Goal: Task Accomplishment & Management: Use online tool/utility

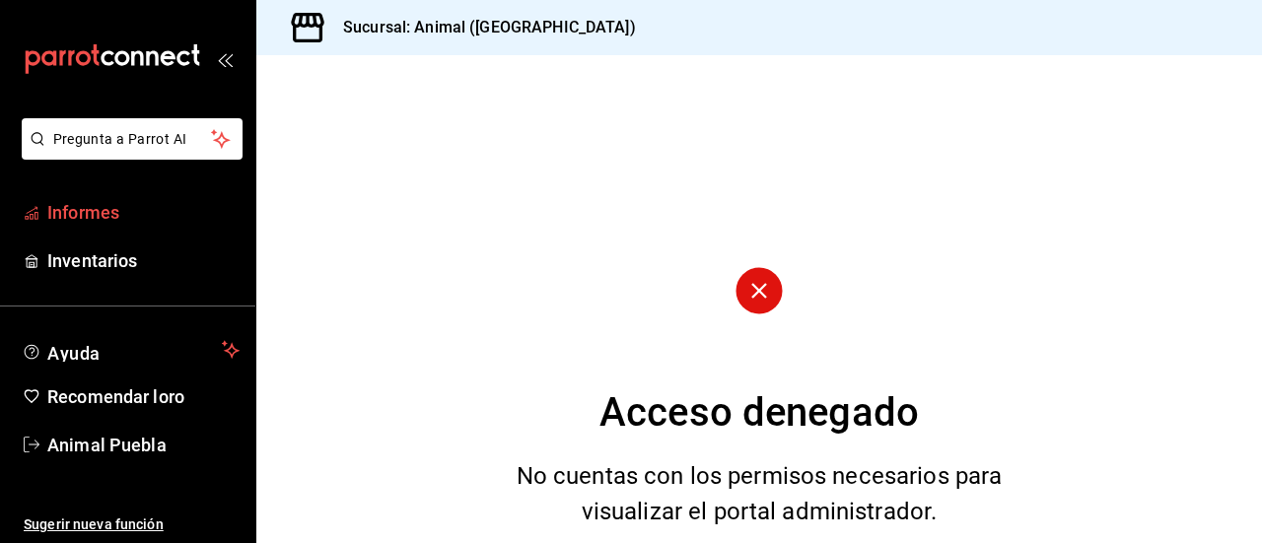
click at [87, 215] on font "Informes" at bounding box center [83, 212] width 72 height 21
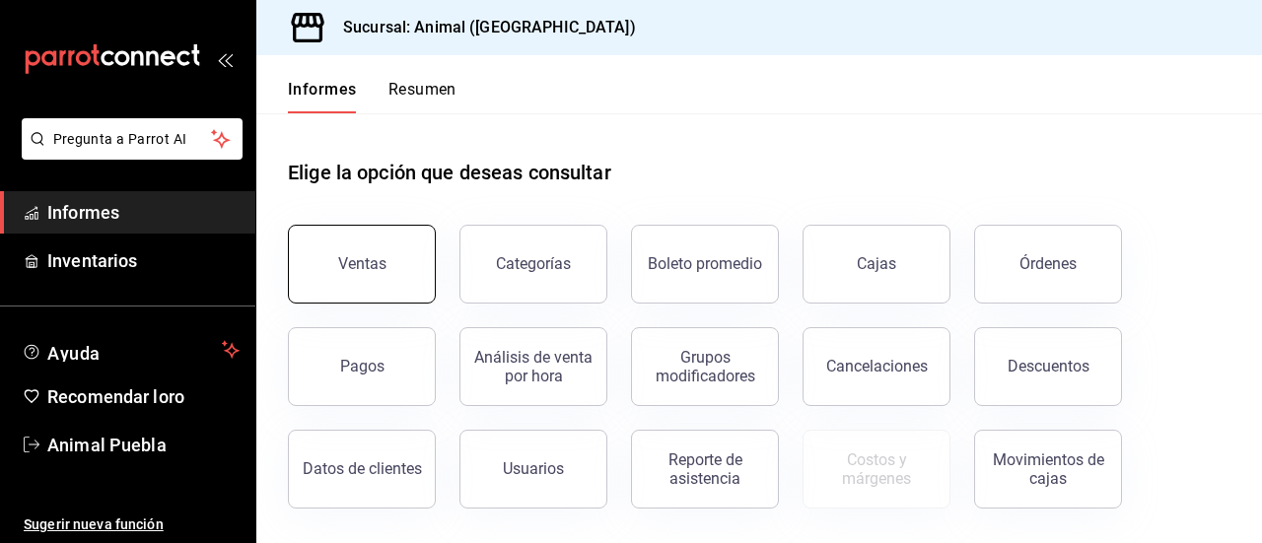
click at [367, 285] on button "Ventas" at bounding box center [362, 264] width 148 height 79
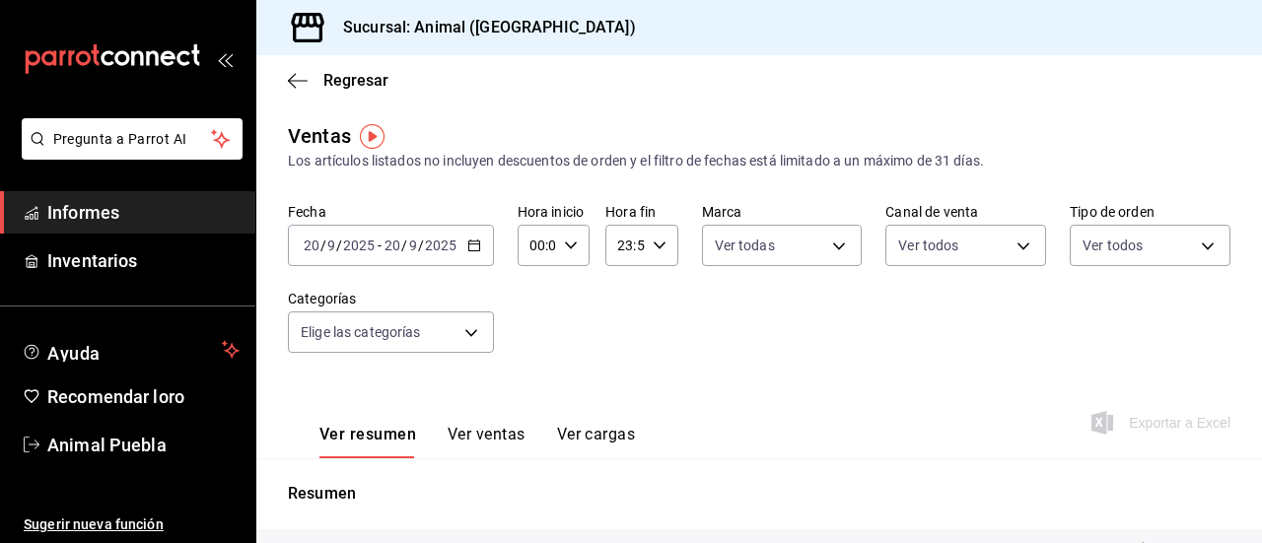
click at [469, 247] on icon "button" at bounding box center [474, 246] width 14 height 14
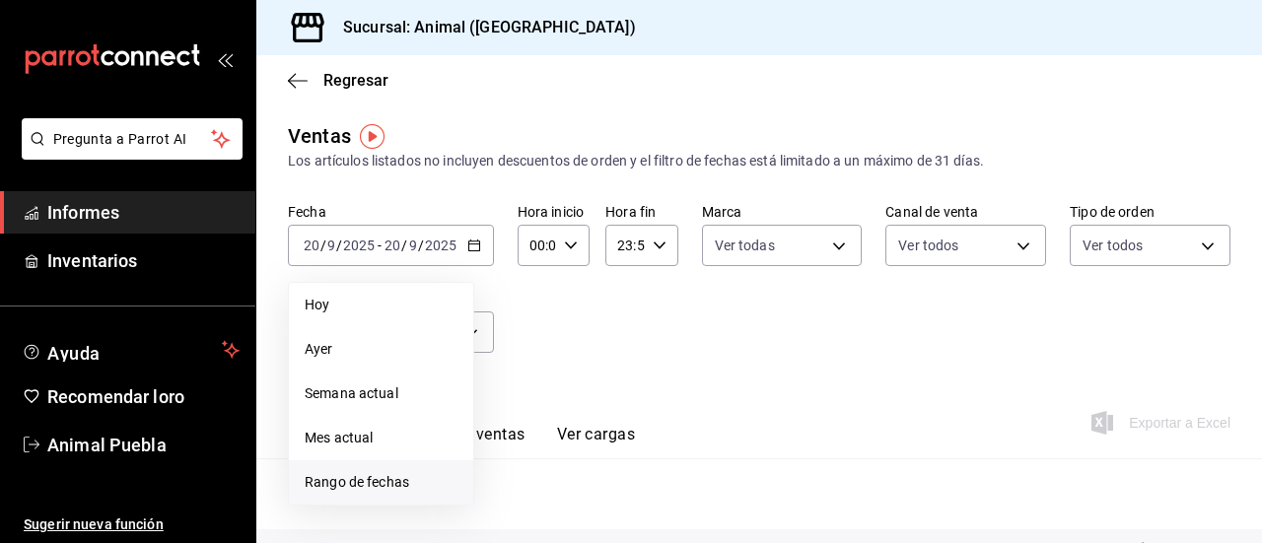
click at [350, 474] on font "Rango de fechas" at bounding box center [357, 482] width 105 height 16
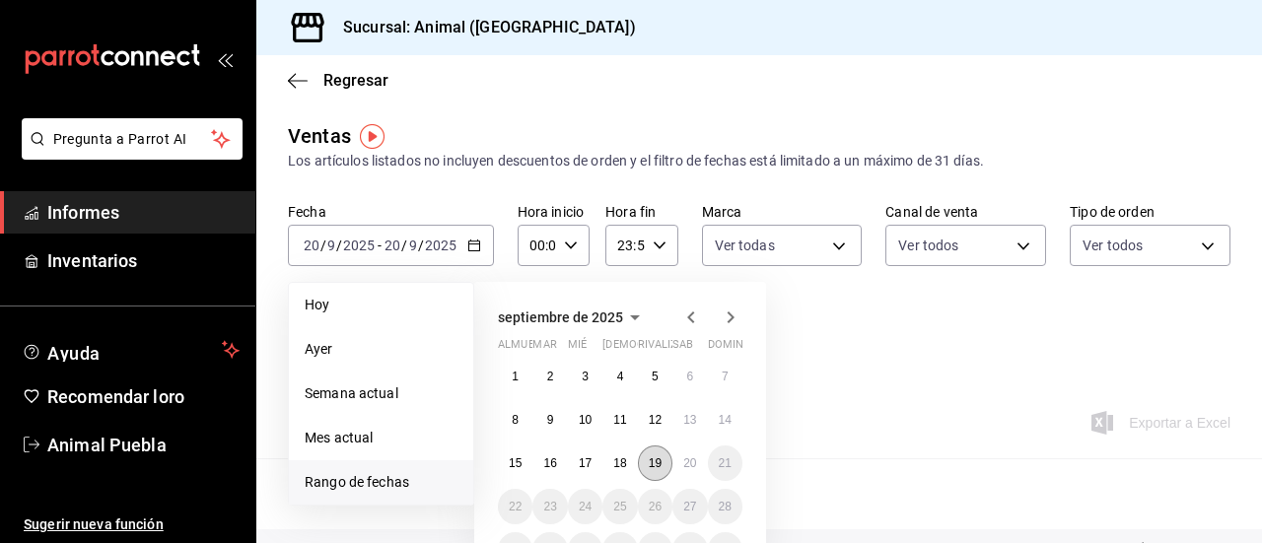
click at [655, 460] on font "19" at bounding box center [655, 464] width 13 height 14
click at [677, 459] on button "20" at bounding box center [689, 463] width 35 height 35
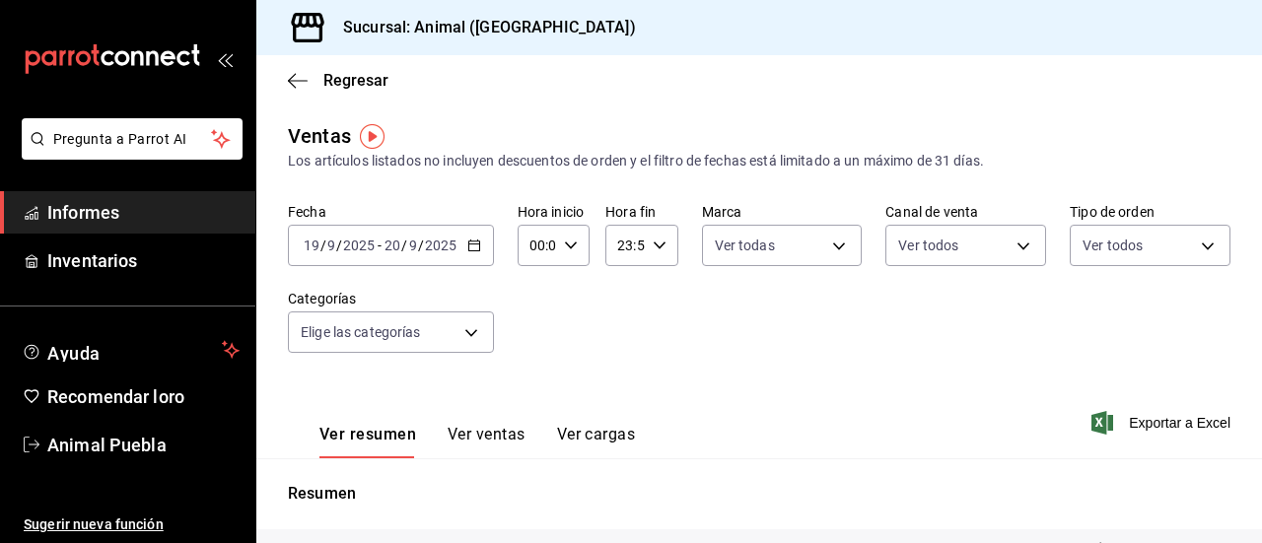
click at [569, 240] on icon "button" at bounding box center [571, 246] width 14 height 14
click at [531, 415] on button "04" at bounding box center [534, 424] width 28 height 39
type input "04:00"
click at [891, 352] on div at bounding box center [631, 271] width 1262 height 543
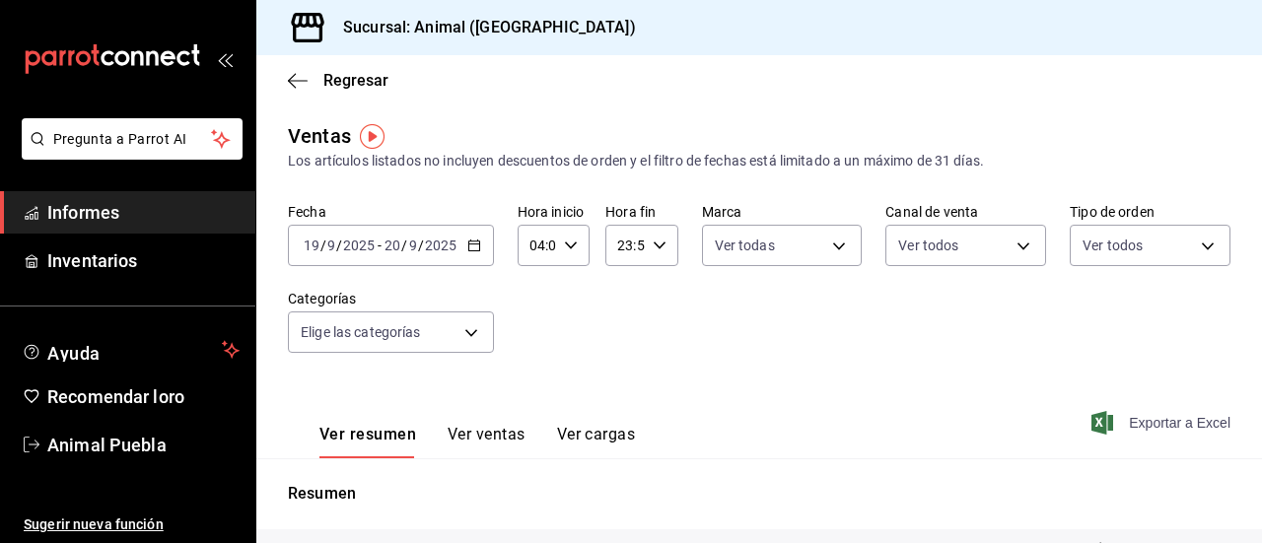
click at [1112, 423] on span "Exportar a Excel" at bounding box center [1163, 423] width 135 height 24
click at [140, 211] on span "Informes" at bounding box center [143, 212] width 192 height 27
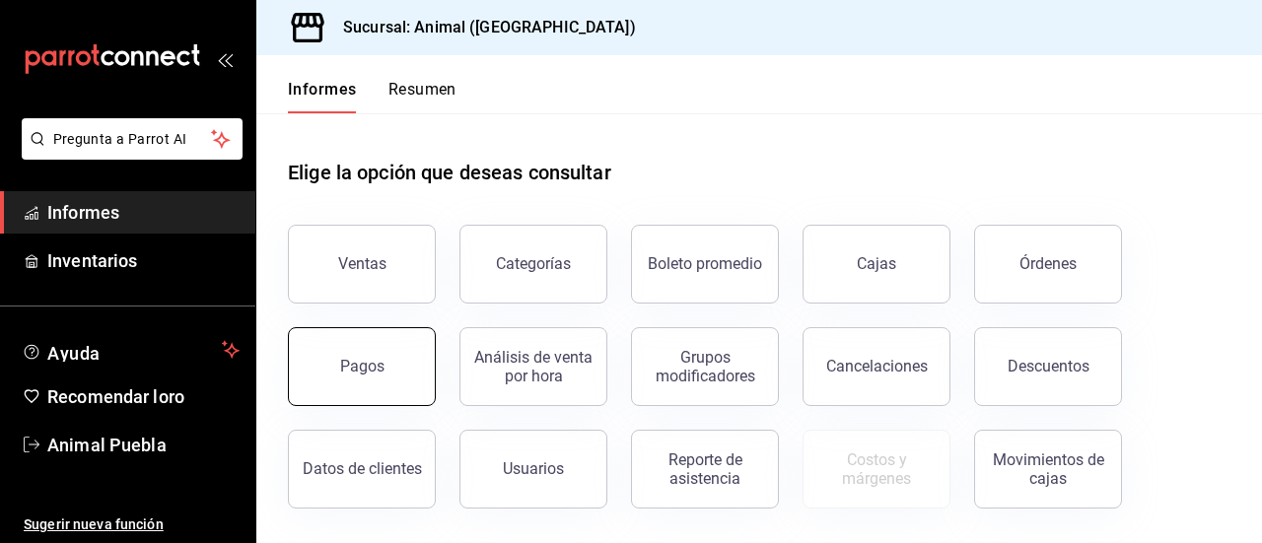
click at [371, 360] on font "Pagos" at bounding box center [362, 366] width 44 height 19
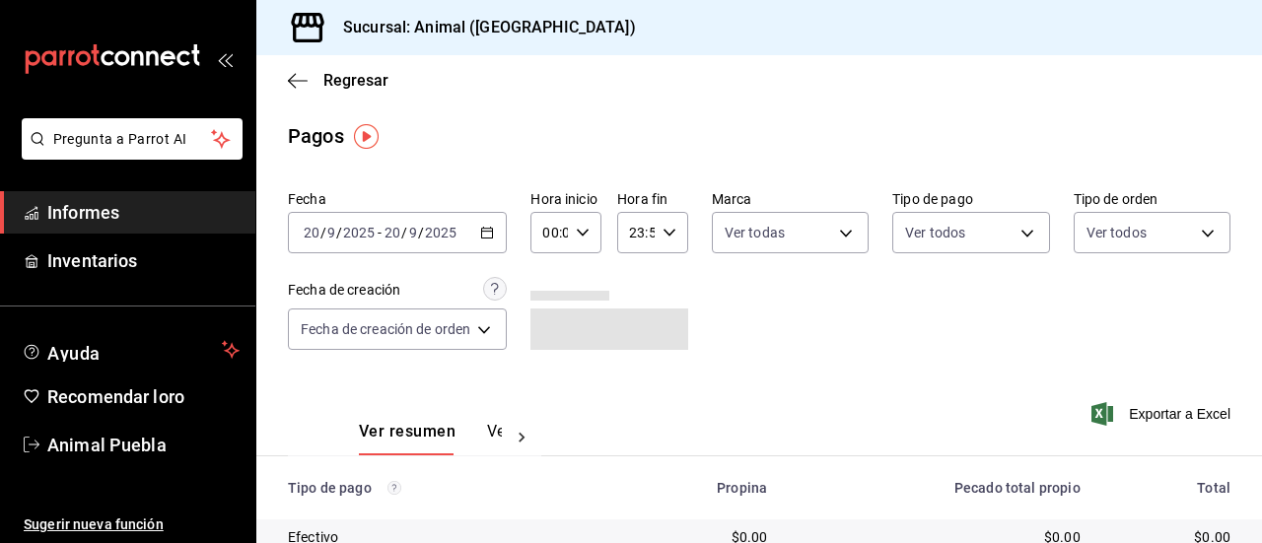
click at [500, 226] on div "[DATE] [DATE] - [DATE] [DATE]" at bounding box center [397, 232] width 219 height 41
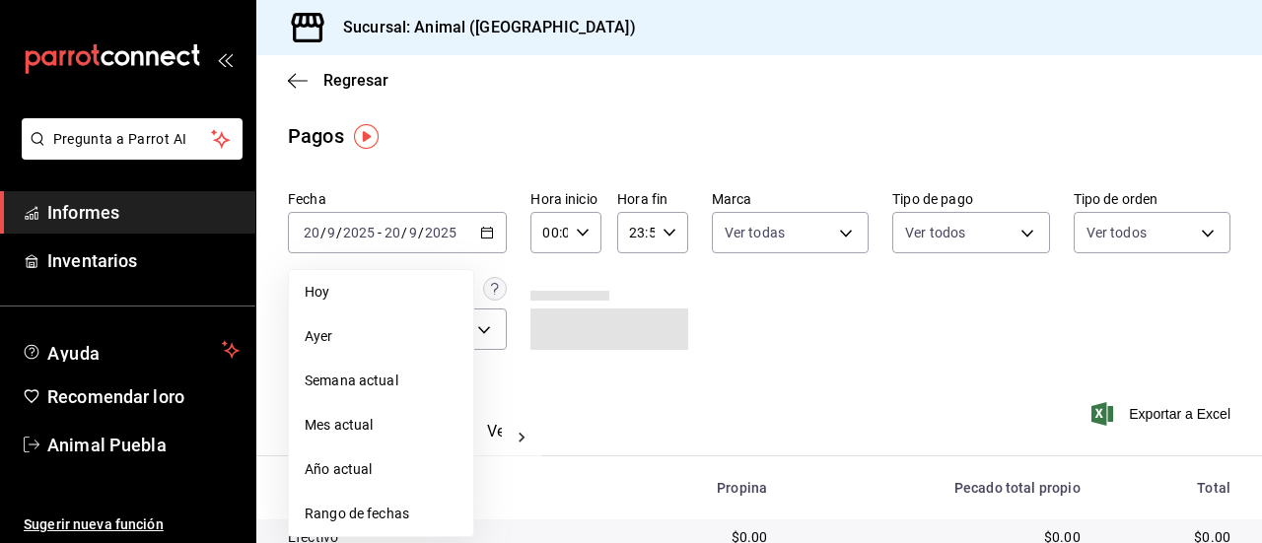
click at [375, 506] on span "Rango de fechas" at bounding box center [381, 514] width 153 height 21
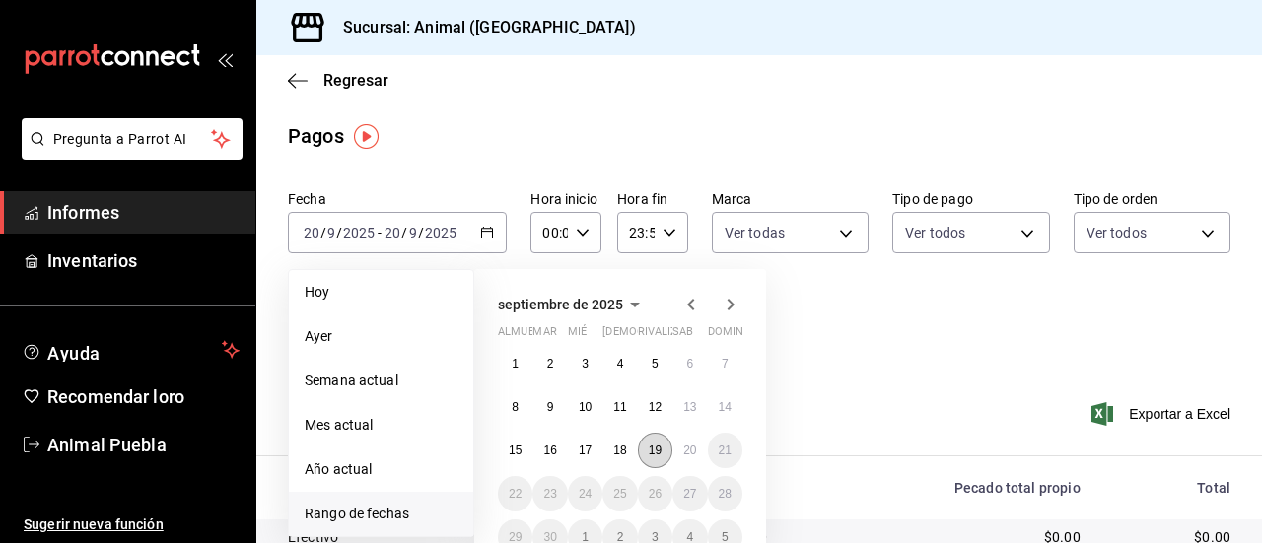
click at [649, 450] on font "19" at bounding box center [655, 451] width 13 height 14
click at [688, 447] on font "20" at bounding box center [689, 451] width 13 height 14
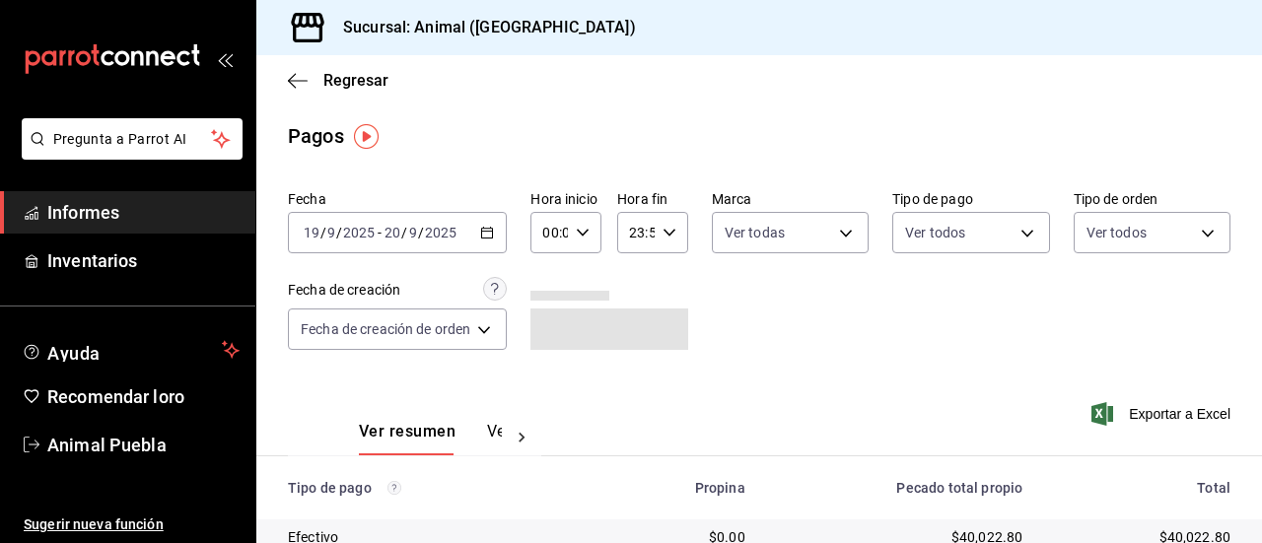
click at [577, 235] on icon "button" at bounding box center [583, 233] width 14 height 14
click at [556, 363] on button "04" at bounding box center [549, 372] width 27 height 39
type input "04:00"
click at [843, 346] on div at bounding box center [631, 271] width 1262 height 543
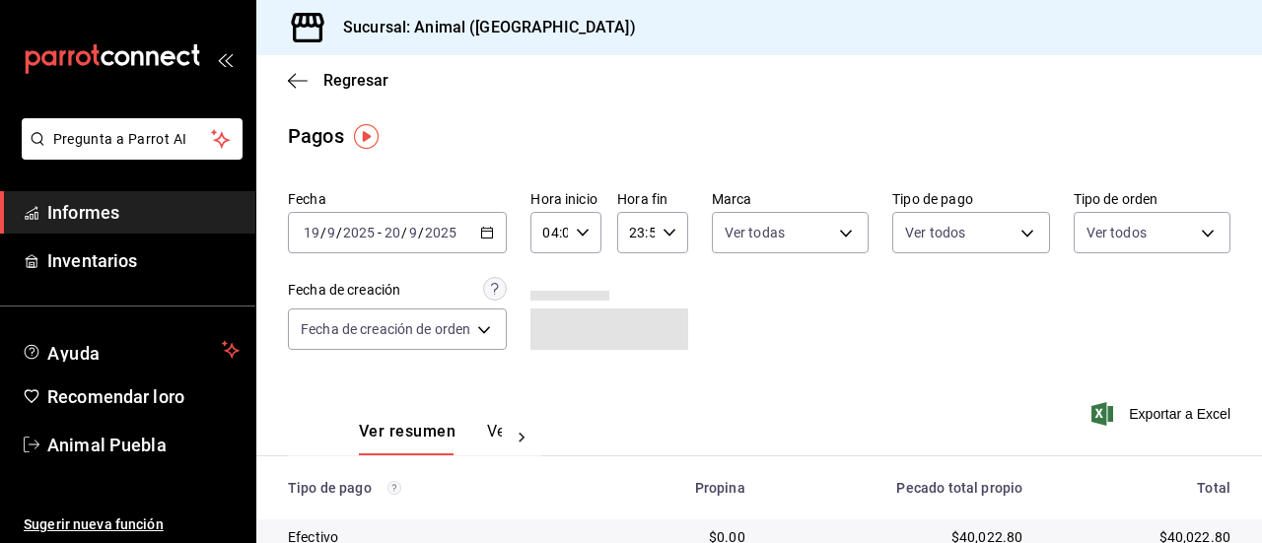
click at [1143, 401] on div "Exportar a Excel" at bounding box center [1144, 415] width 173 height 82
click at [1138, 410] on font "Exportar a Excel" at bounding box center [1180, 414] width 102 height 16
